Goal: Task Accomplishment & Management: Use online tool/utility

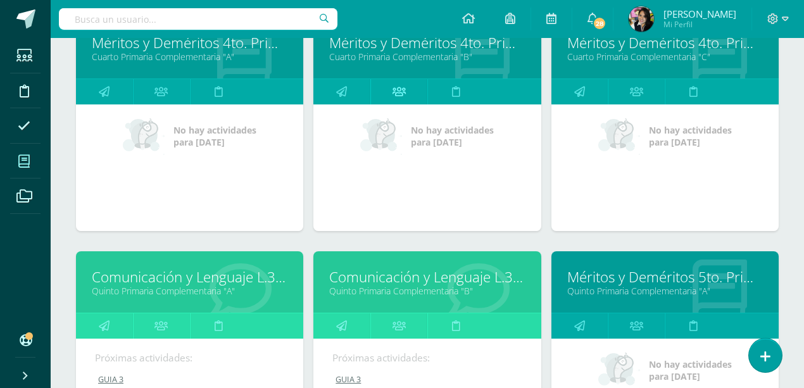
scroll to position [1514, 0]
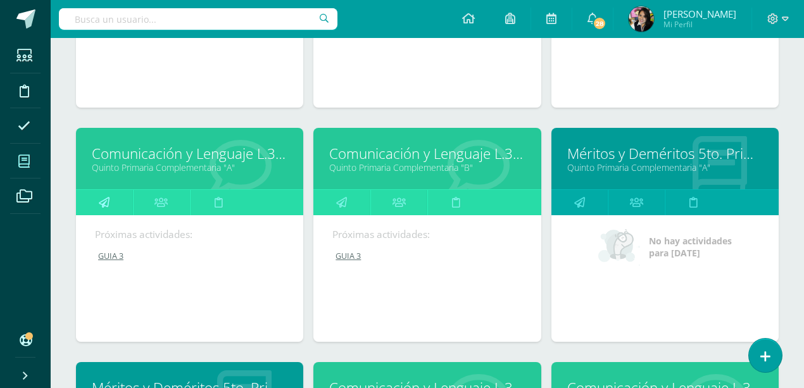
click at [100, 201] on icon at bounding box center [104, 202] width 11 height 25
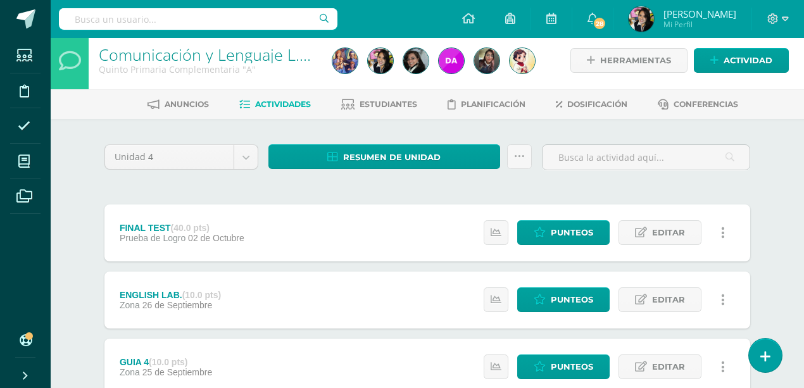
scroll to position [211, 0]
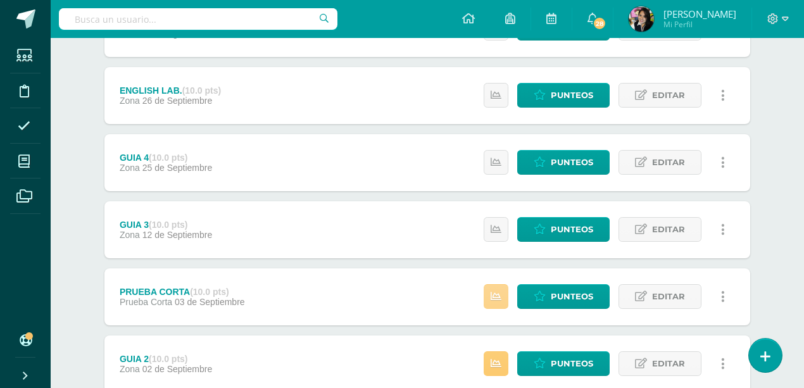
click at [499, 295] on icon at bounding box center [496, 296] width 11 height 11
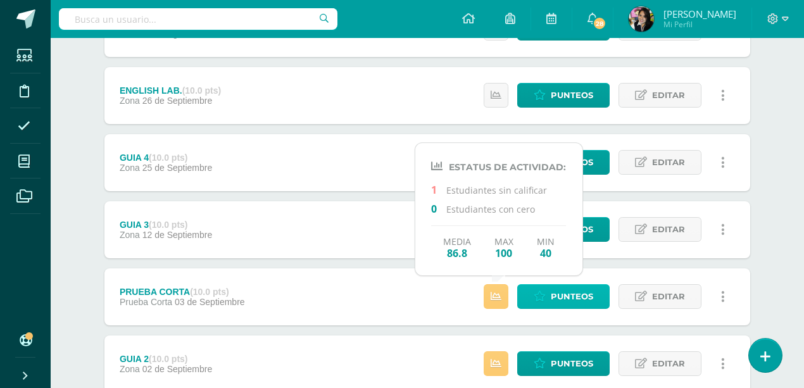
click at [571, 291] on span "Punteos" at bounding box center [572, 296] width 42 height 23
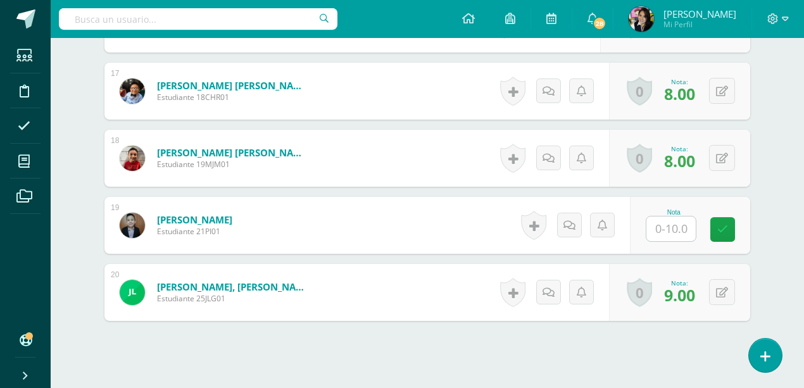
scroll to position [1452, 0]
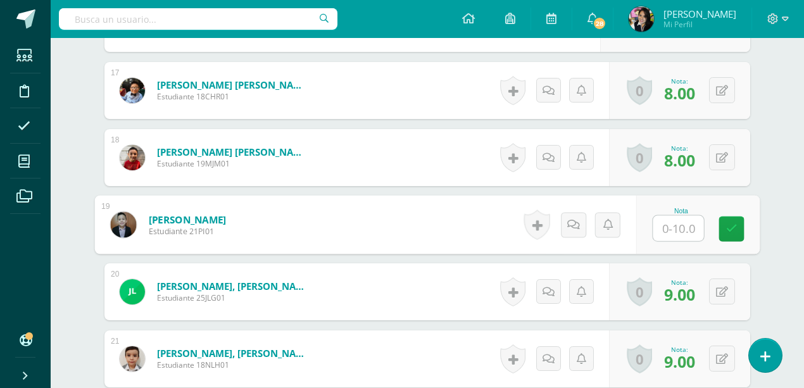
click at [680, 228] on input "text" at bounding box center [679, 228] width 51 height 25
type input "8"
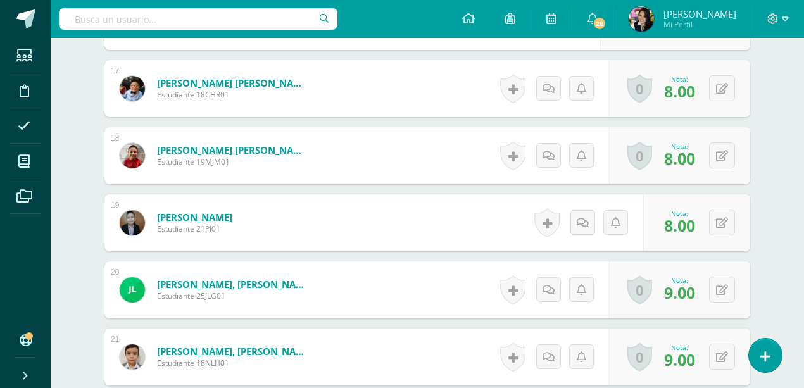
scroll to position [1455, 0]
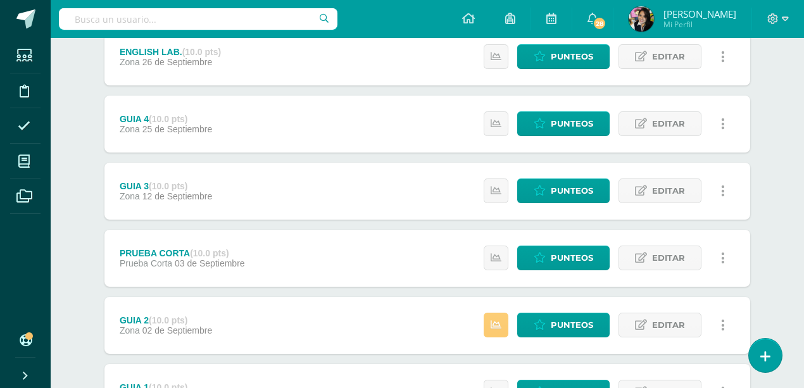
scroll to position [295, 0]
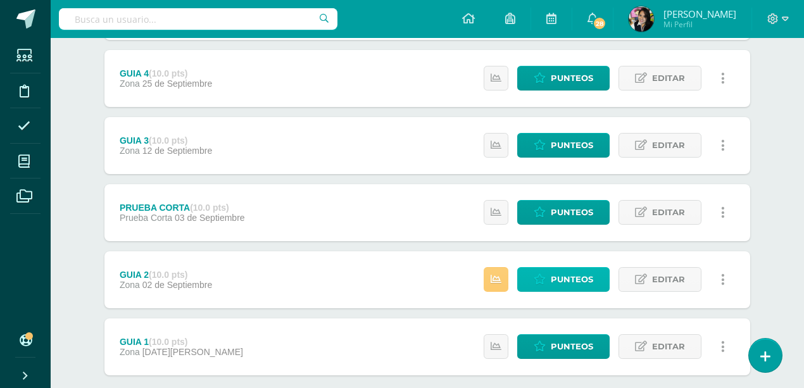
click at [575, 278] on span "Punteos" at bounding box center [572, 279] width 42 height 23
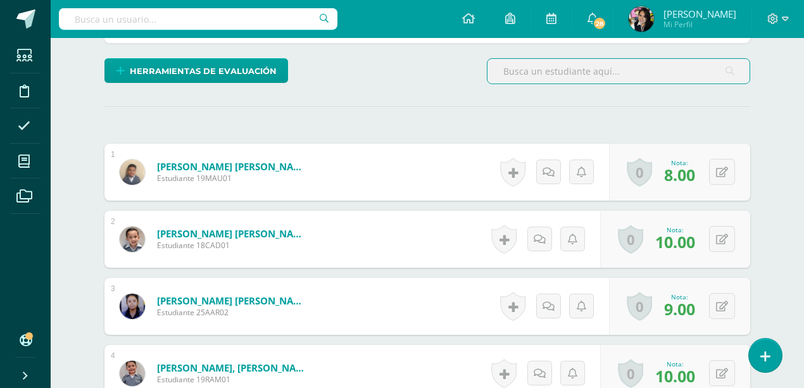
scroll to position [297, 0]
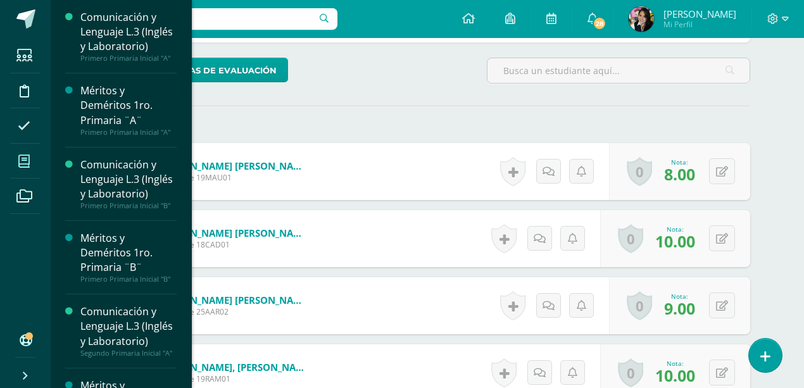
click at [27, 162] on icon at bounding box center [23, 161] width 11 height 13
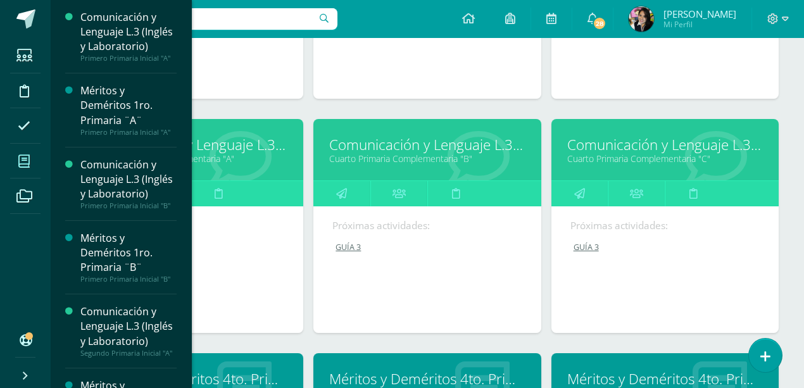
scroll to position [1055, 0]
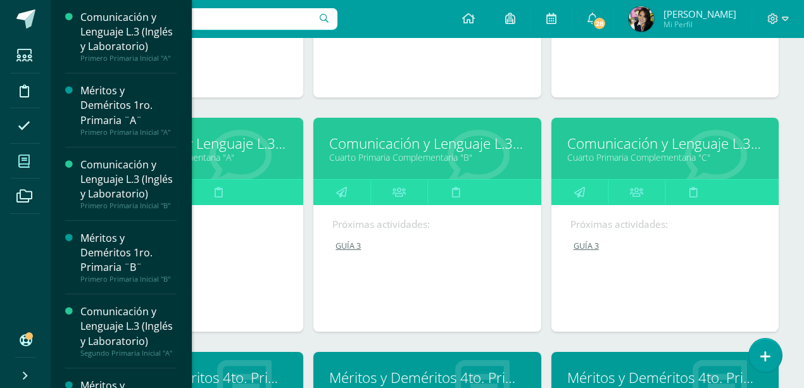
click at [239, 160] on icon at bounding box center [241, 157] width 62 height 62
